Goal: Book appointment/travel/reservation

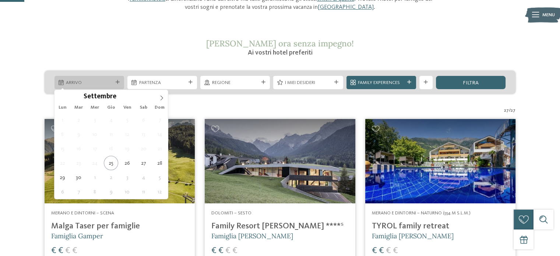
click at [114, 80] on div at bounding box center [117, 82] width 7 height 4
type div "27.09.2025"
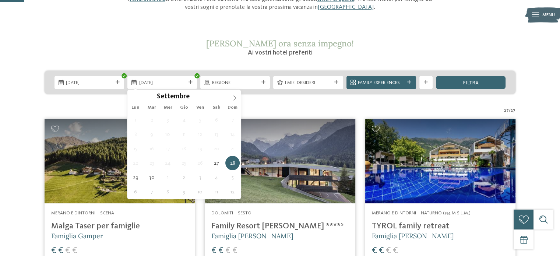
type div "28.09.2025"
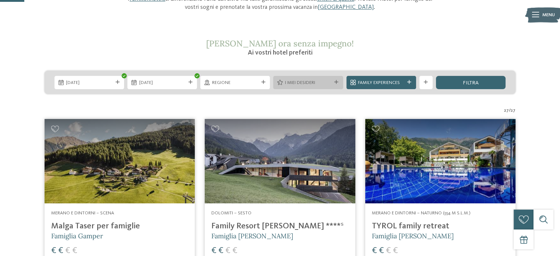
click at [299, 81] on span "I miei desideri" at bounding box center [308, 83] width 46 height 7
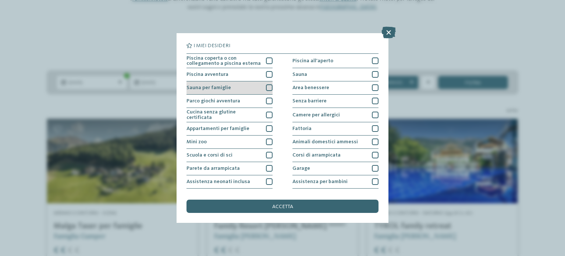
click at [266, 88] on div at bounding box center [269, 87] width 7 height 7
click at [266, 90] on div at bounding box center [269, 87] width 7 height 7
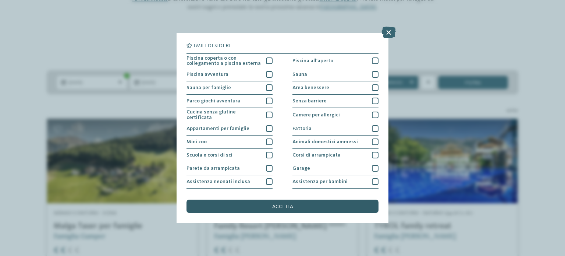
click at [279, 208] on span "accetta" at bounding box center [282, 206] width 21 height 5
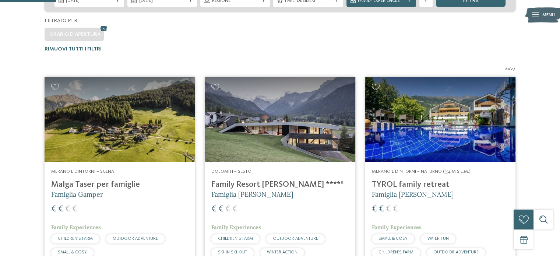
scroll to position [191, 0]
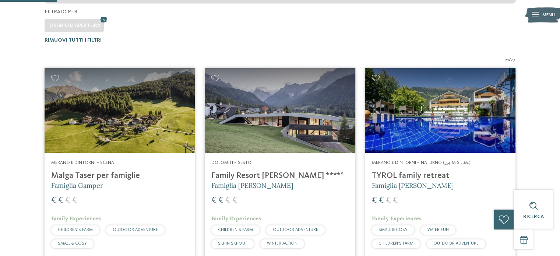
click at [299, 121] on img at bounding box center [280, 110] width 150 height 85
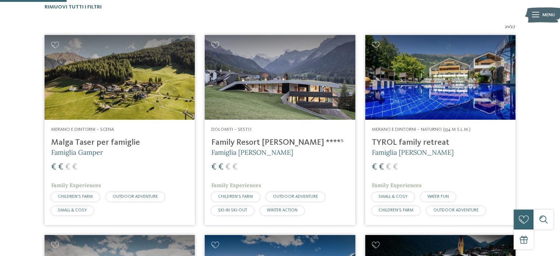
click at [108, 159] on div "Merano e dintorni – Scena Malga Taser per famiglie Famiglia Gamper € € € € Fami…" at bounding box center [120, 173] width 150 height 106
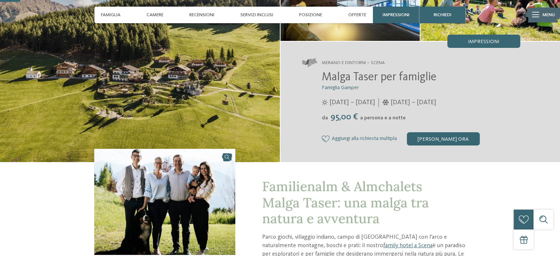
scroll to position [97, 0]
